Goal: Information Seeking & Learning: Find specific fact

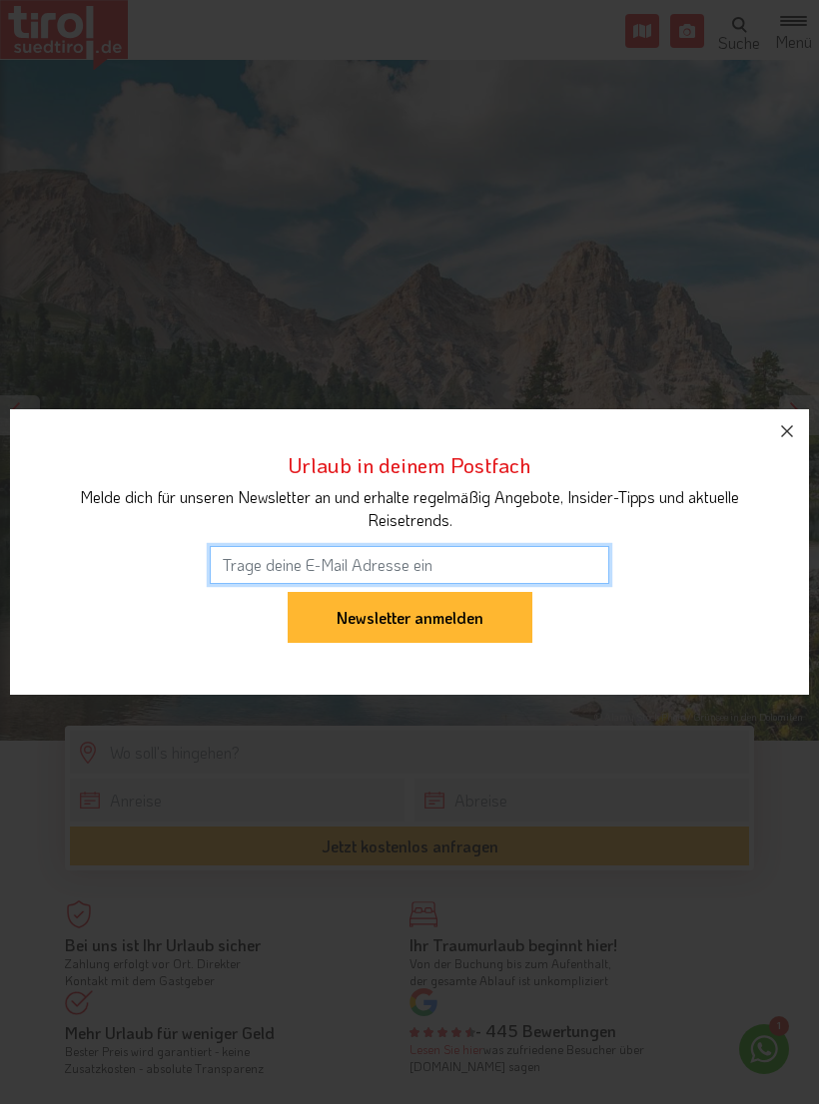
click at [275, 565] on input "email" at bounding box center [409, 565] width 399 height 38
type input "steffitinz@yahoo.de"
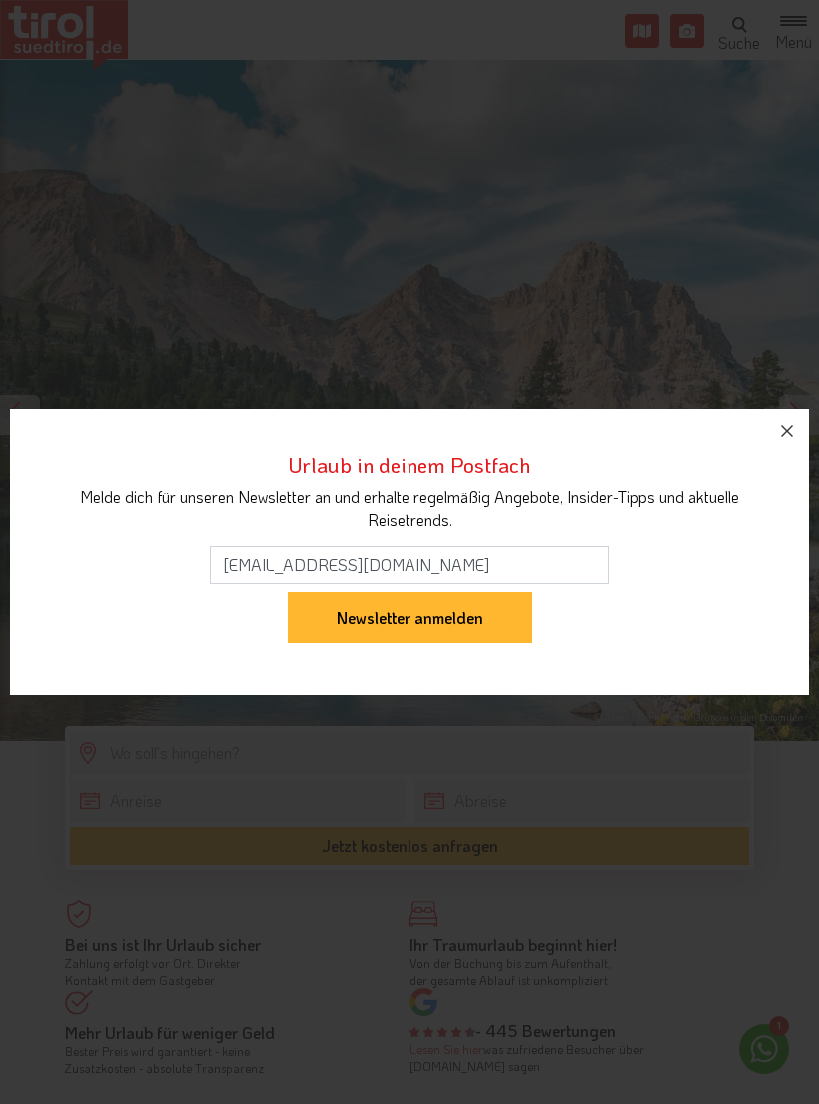
click at [463, 628] on input "Newsletter anmelden" at bounding box center [410, 618] width 245 height 52
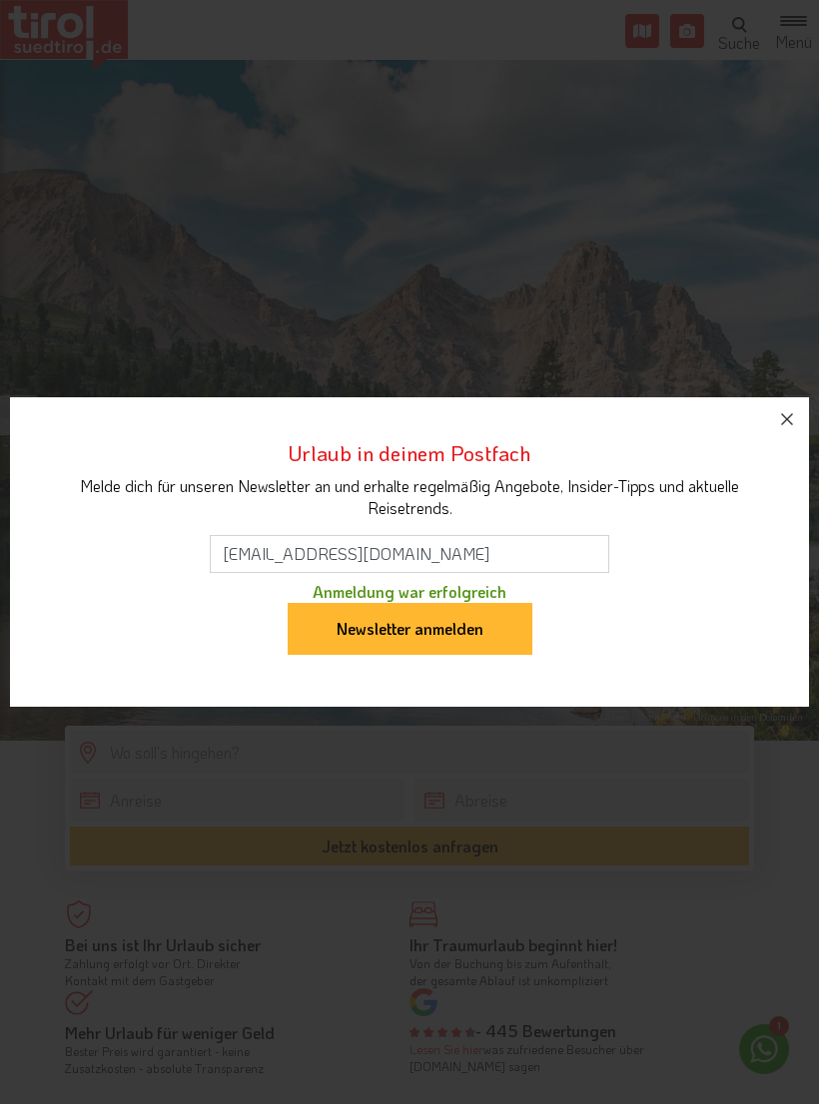
click at [463, 644] on input "Newsletter anmelden" at bounding box center [410, 629] width 245 height 52
click at [431, 641] on input "Newsletter anmelden" at bounding box center [410, 629] width 245 height 52
click at [408, 636] on input "Newsletter anmelden" at bounding box center [410, 629] width 245 height 52
click at [780, 434] on button "button" at bounding box center [787, 419] width 44 height 44
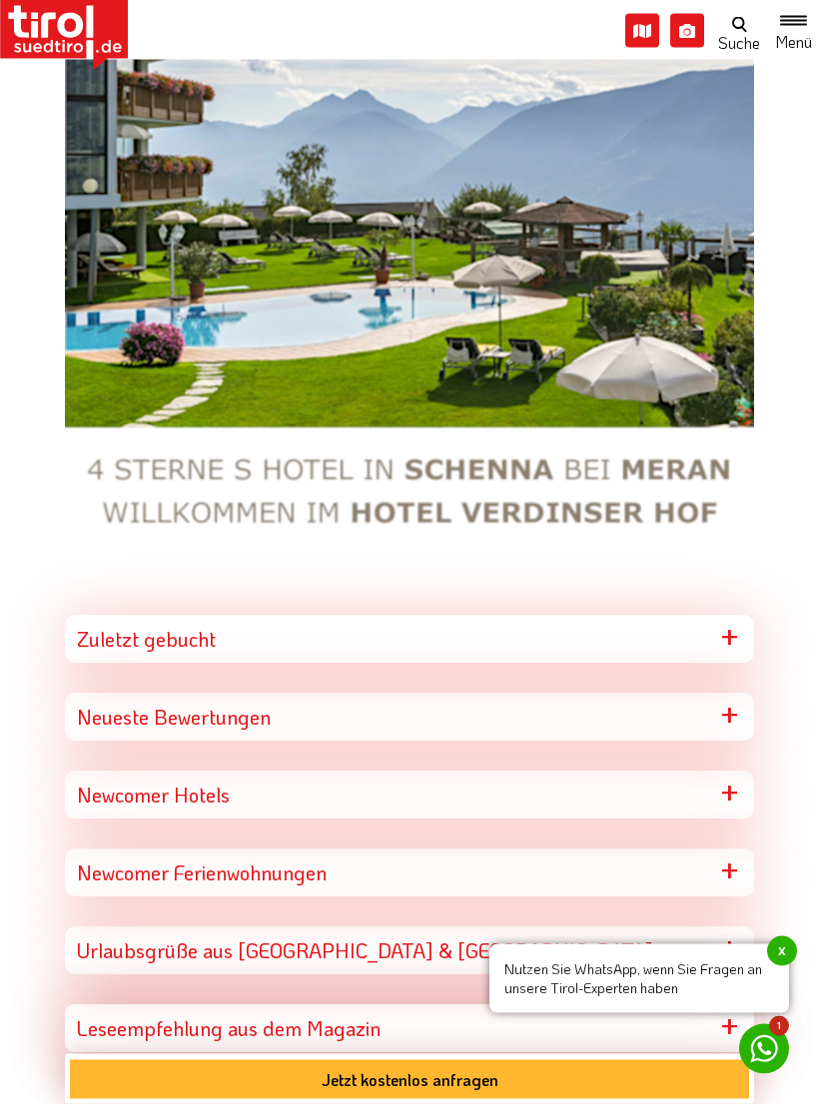
scroll to position [4848, 0]
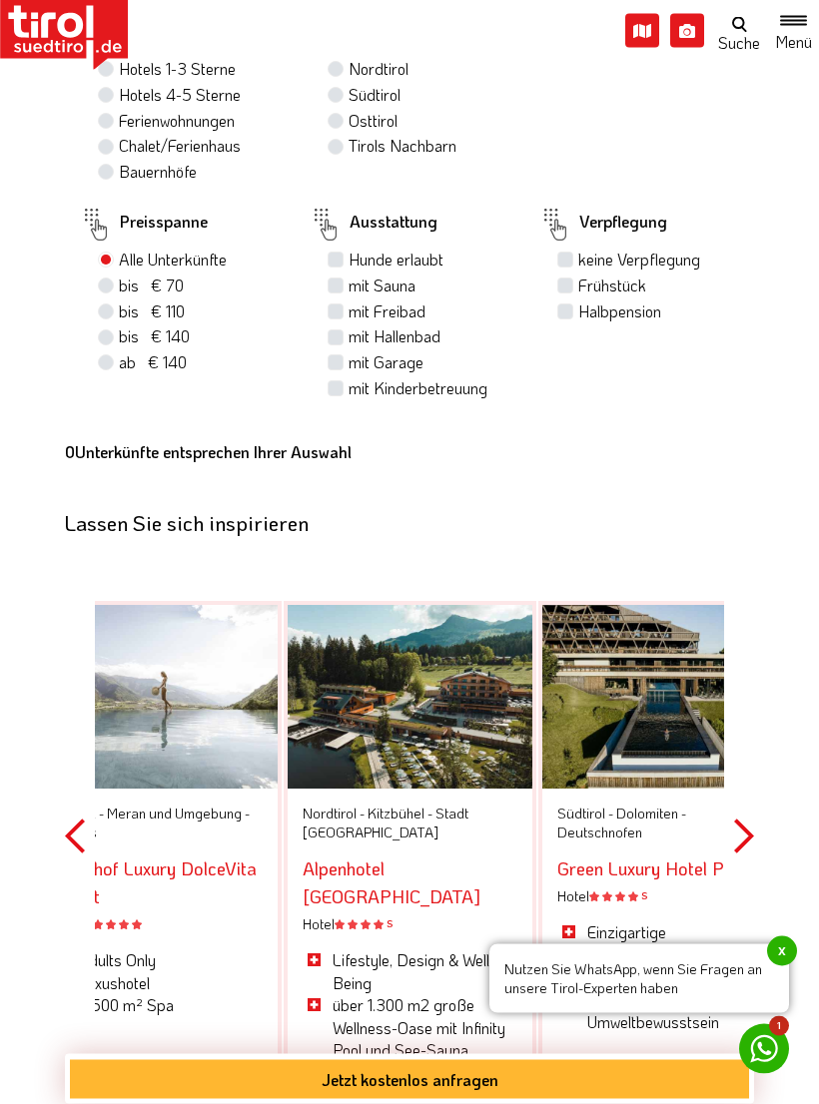
click at [803, 22] on button "Toggle navigation" at bounding box center [793, 31] width 51 height 38
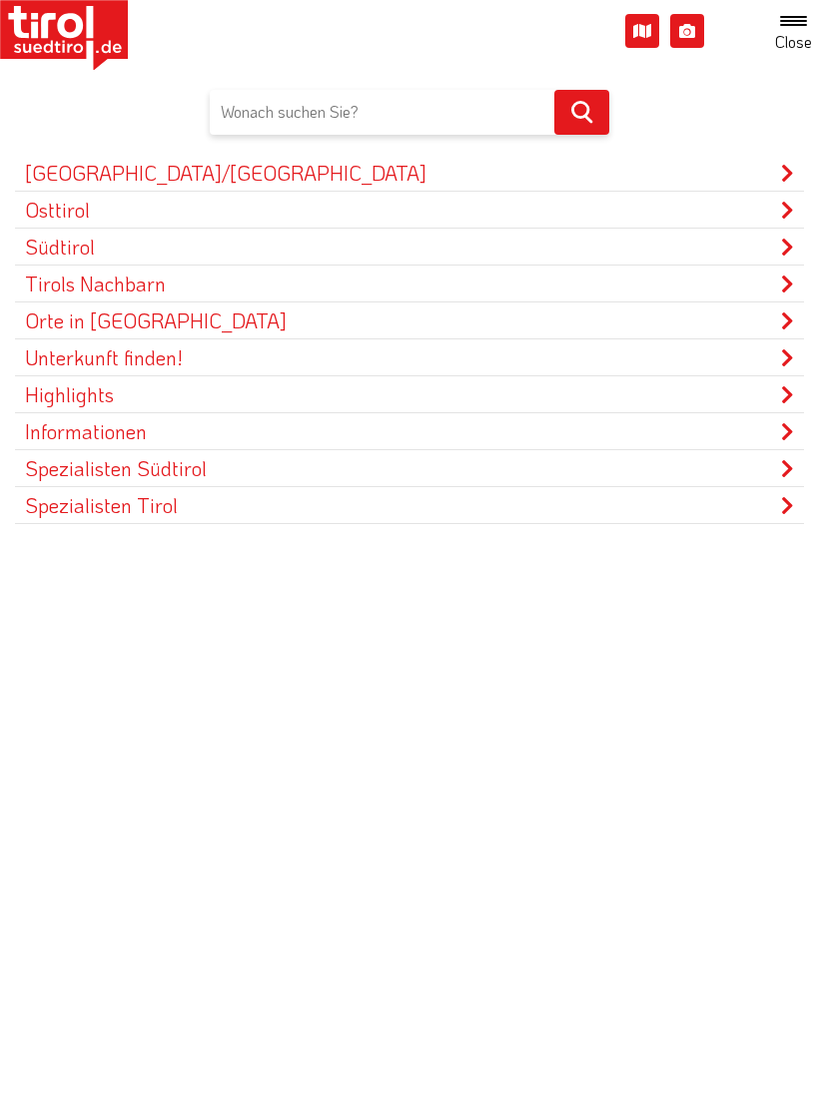
click at [254, 126] on input "text" at bounding box center [409, 112] width 399 height 45
type input "Telepathie kaufen"
click at [581, 111] on button at bounding box center [581, 112] width 55 height 45
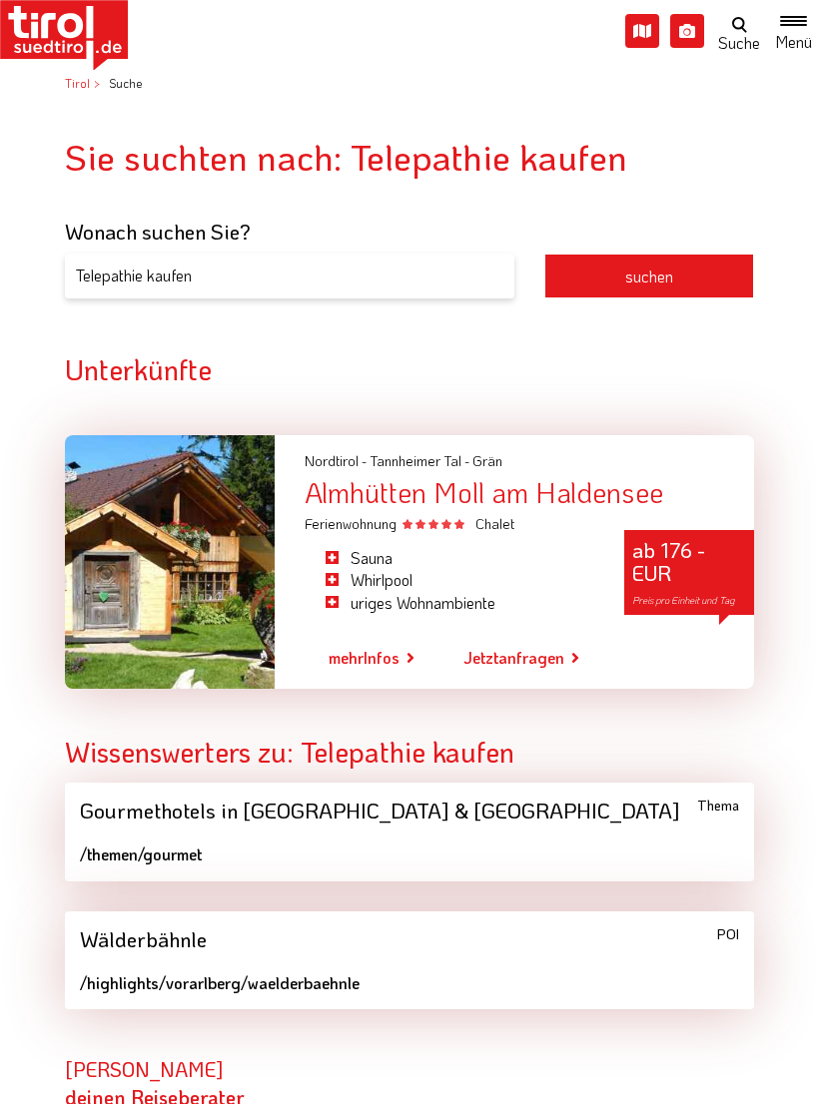
click at [150, 279] on input "Telepathie kaufen" at bounding box center [289, 276] width 449 height 45
type input "Telepass kaufen"
click at [652, 293] on button "suchen" at bounding box center [649, 276] width 210 height 45
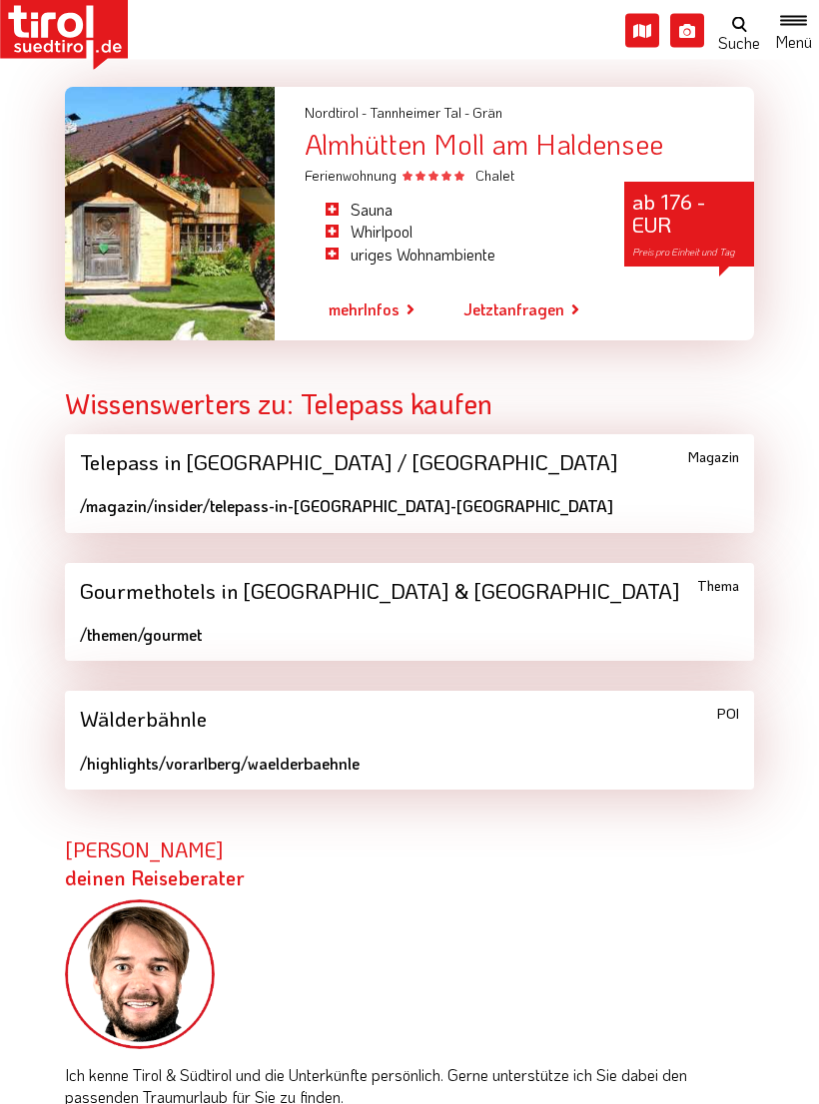
scroll to position [348, 0]
click at [386, 499] on div "/magazin/insider/telepass-in-[GEOGRAPHIC_DATA]-[GEOGRAPHIC_DATA]" at bounding box center [409, 506] width 659 height 22
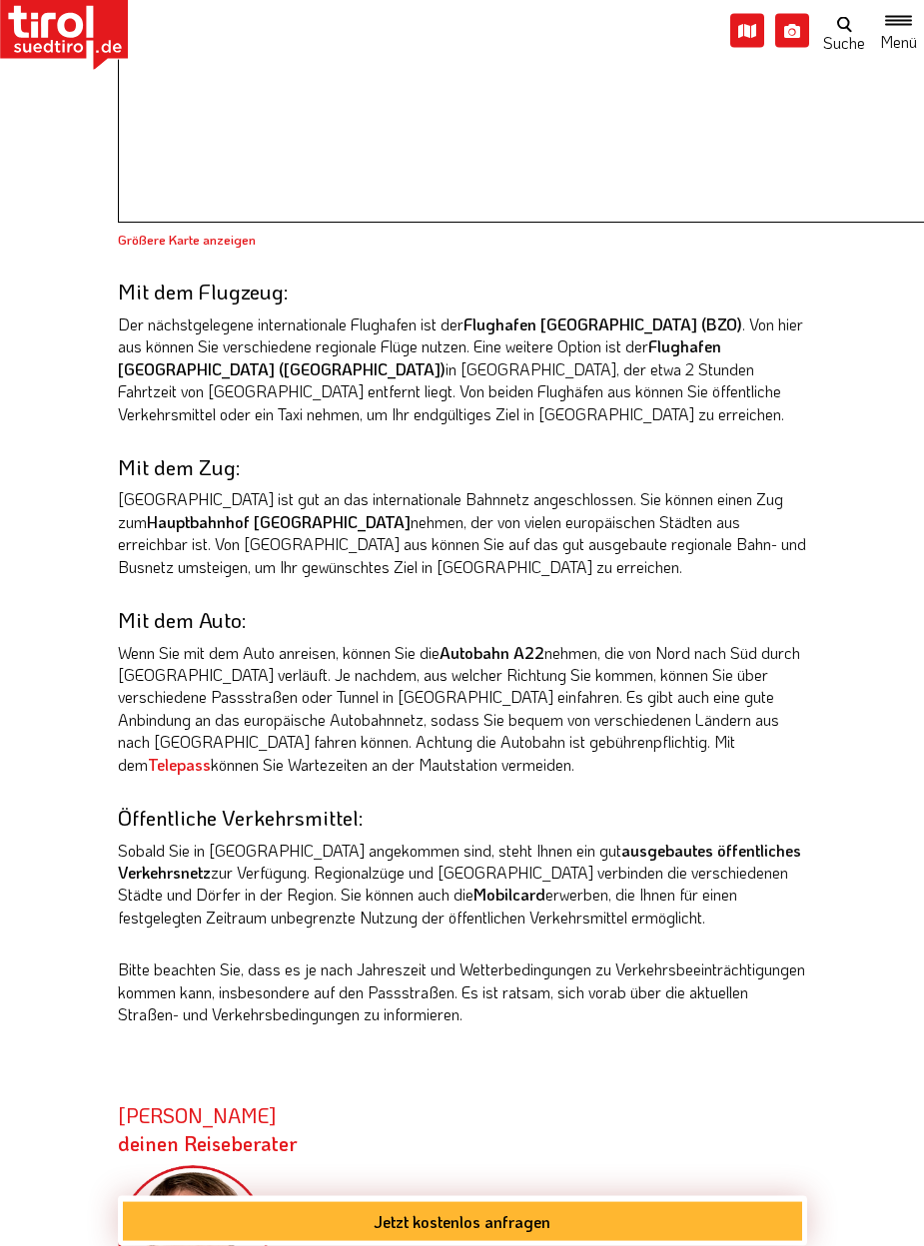
scroll to position [1563, 0]
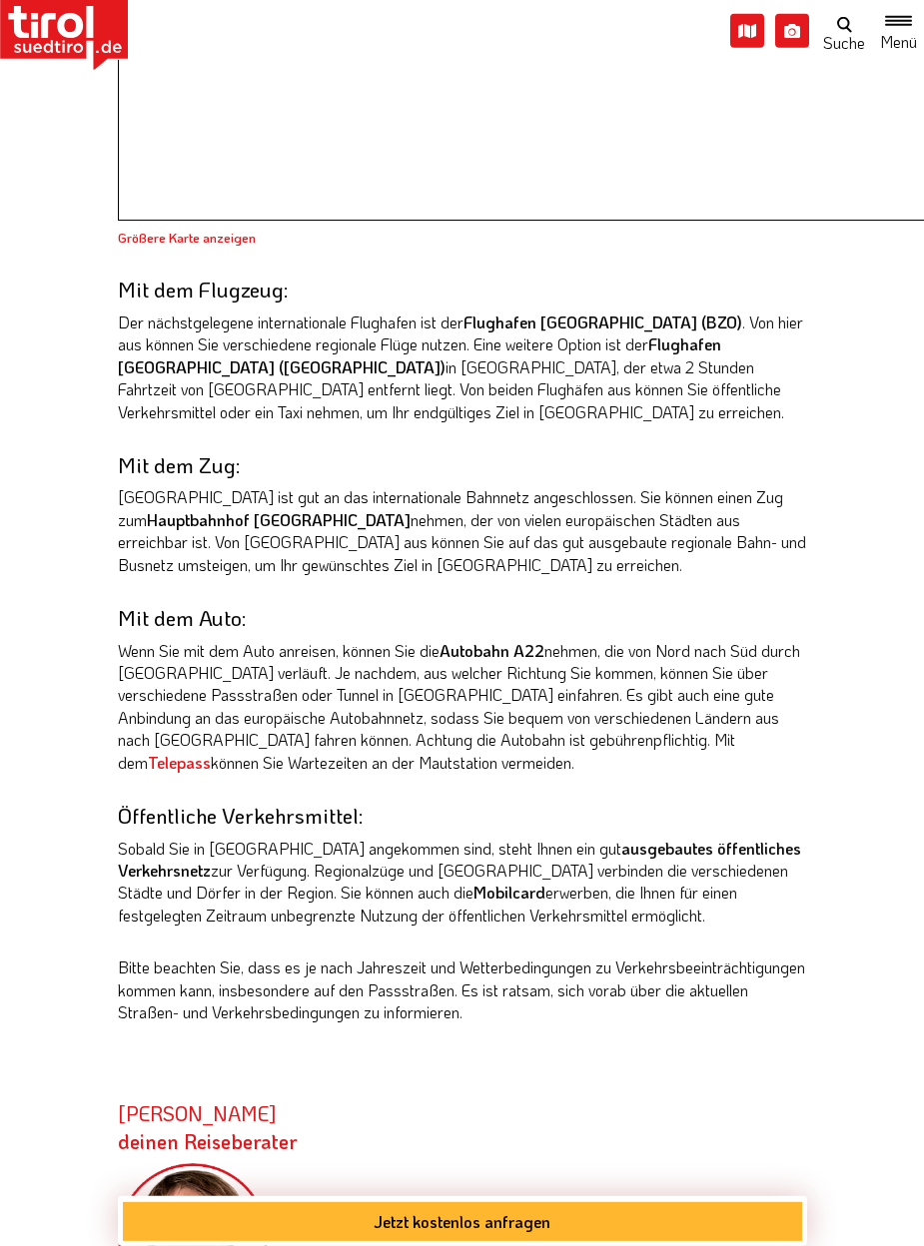
click at [211, 752] on link "Telepass" at bounding box center [179, 762] width 63 height 21
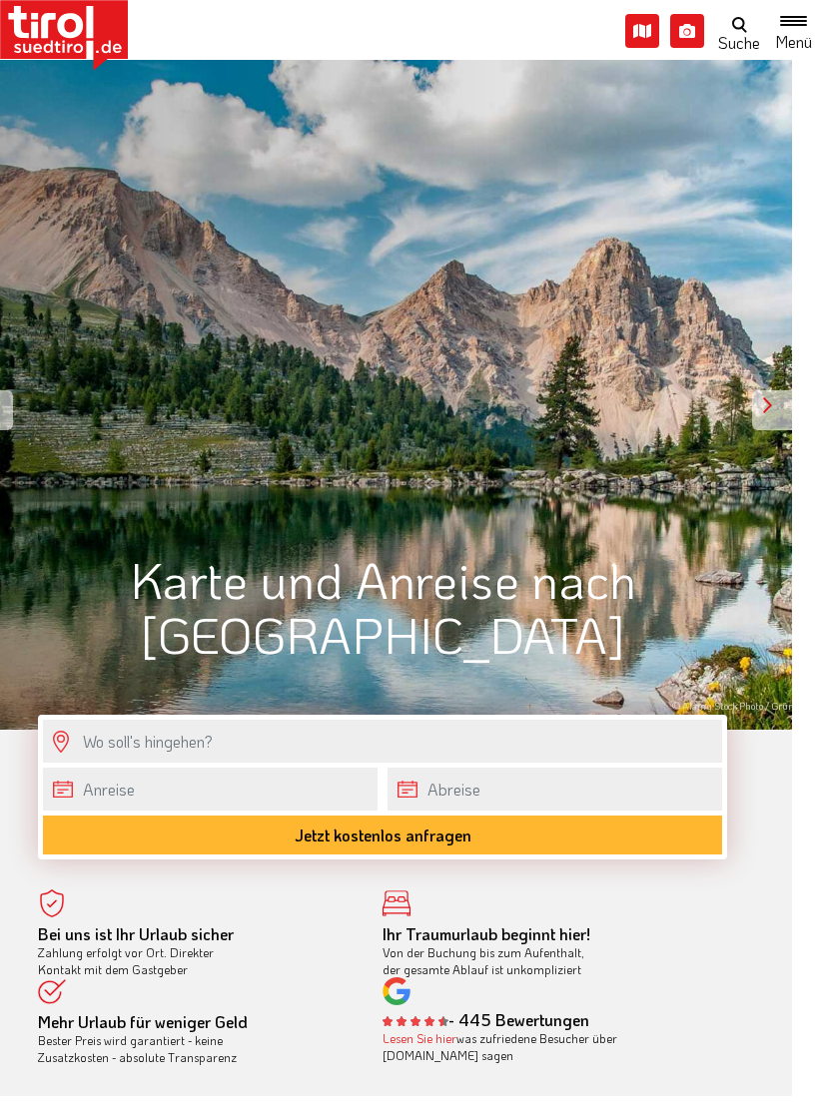
scroll to position [0, 26]
